Goal: Task Accomplishment & Management: Manage account settings

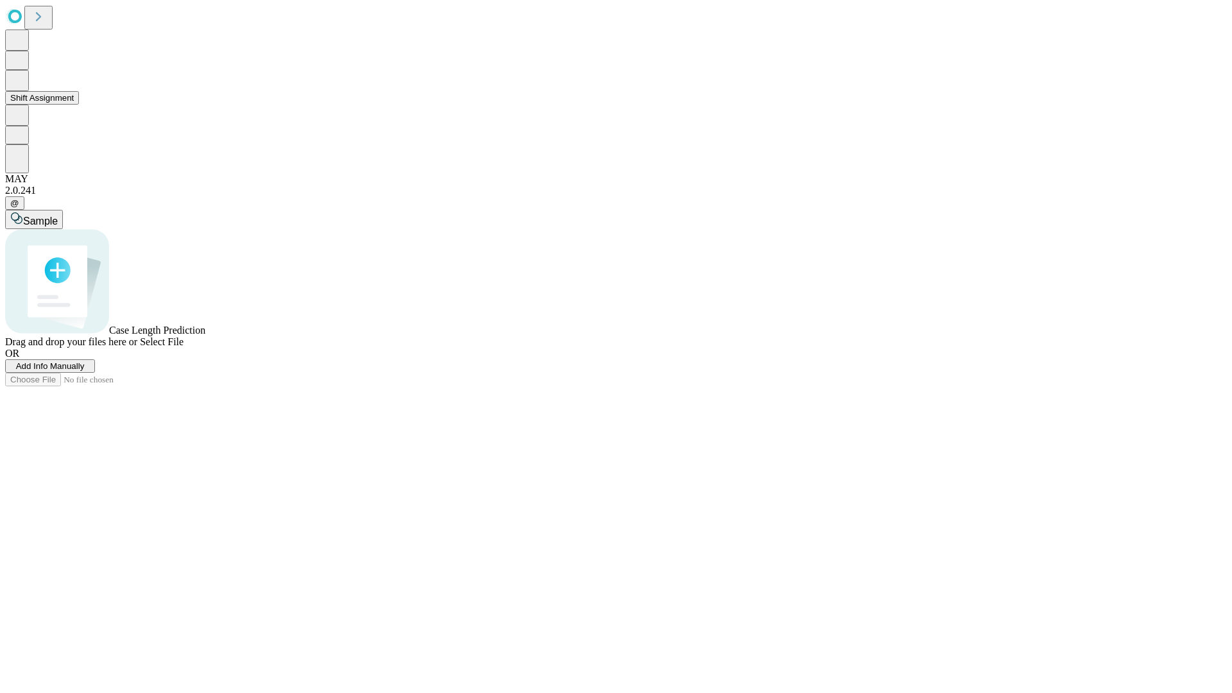
click at [79, 105] on button "Shift Assignment" at bounding box center [42, 97] width 74 height 13
